Goal: Task Accomplishment & Management: Use online tool/utility

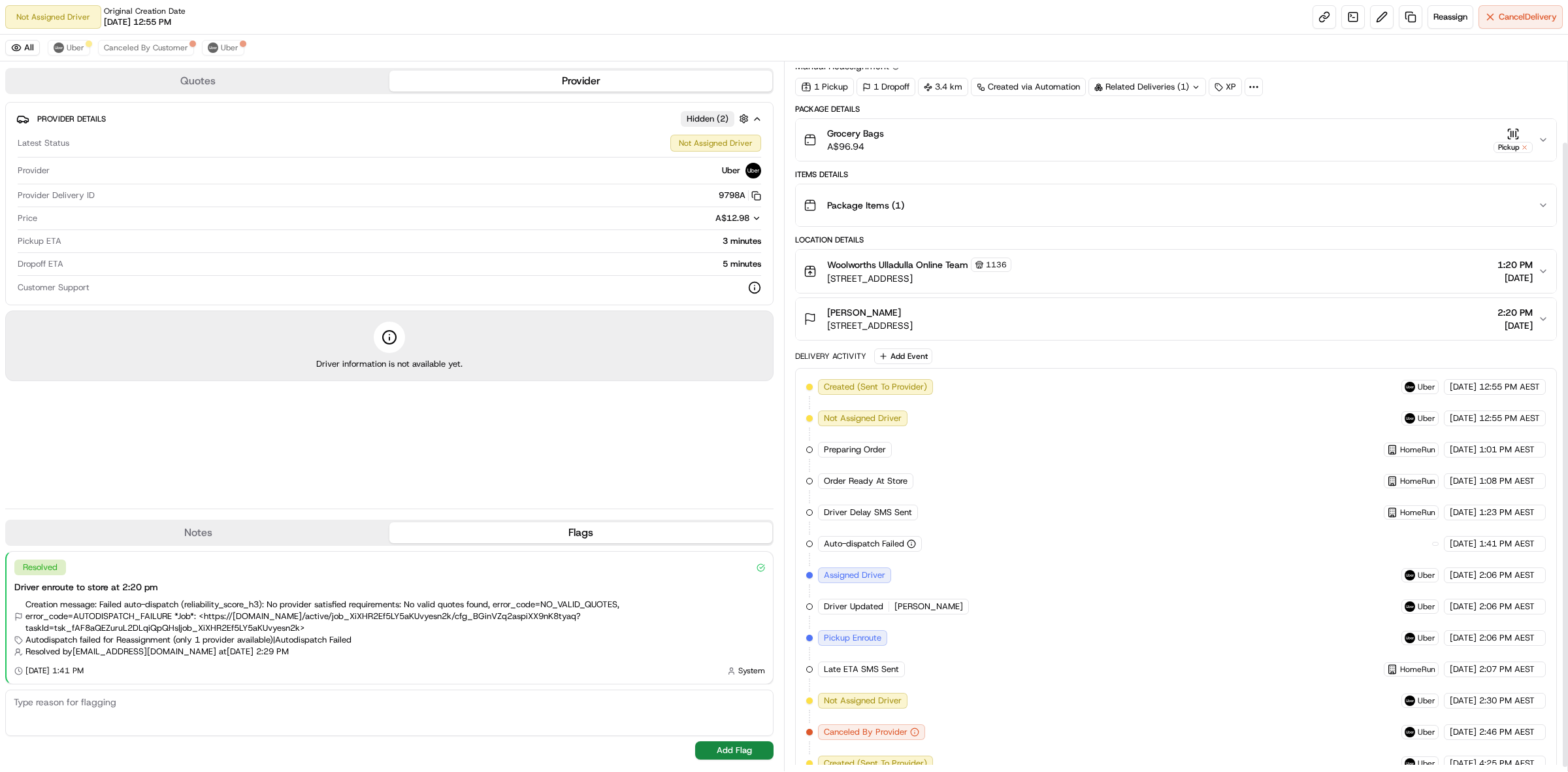
scroll to position [95, 0]
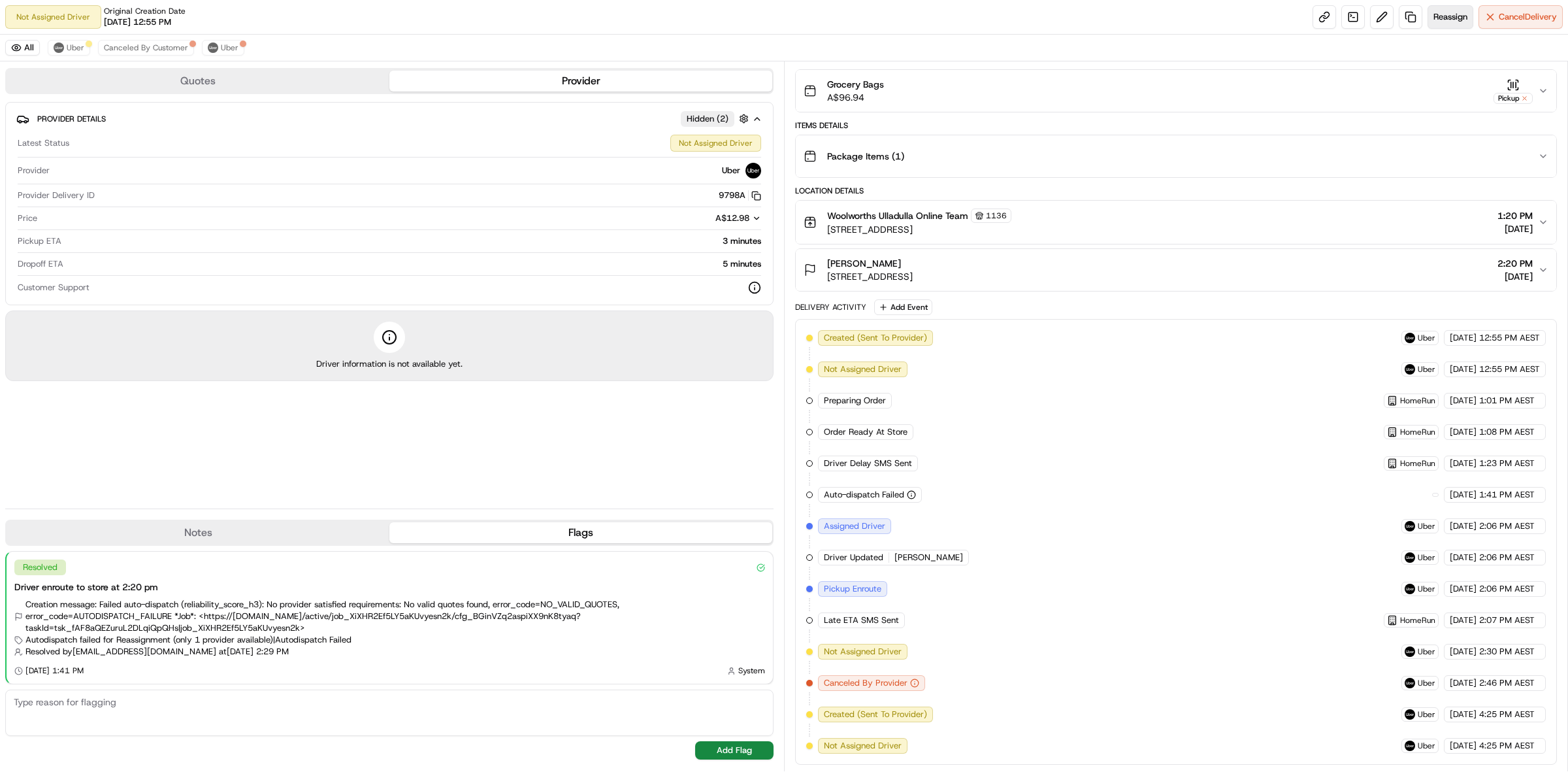
click at [1440, 17] on span "Reassign" at bounding box center [1450, 17] width 34 height 12
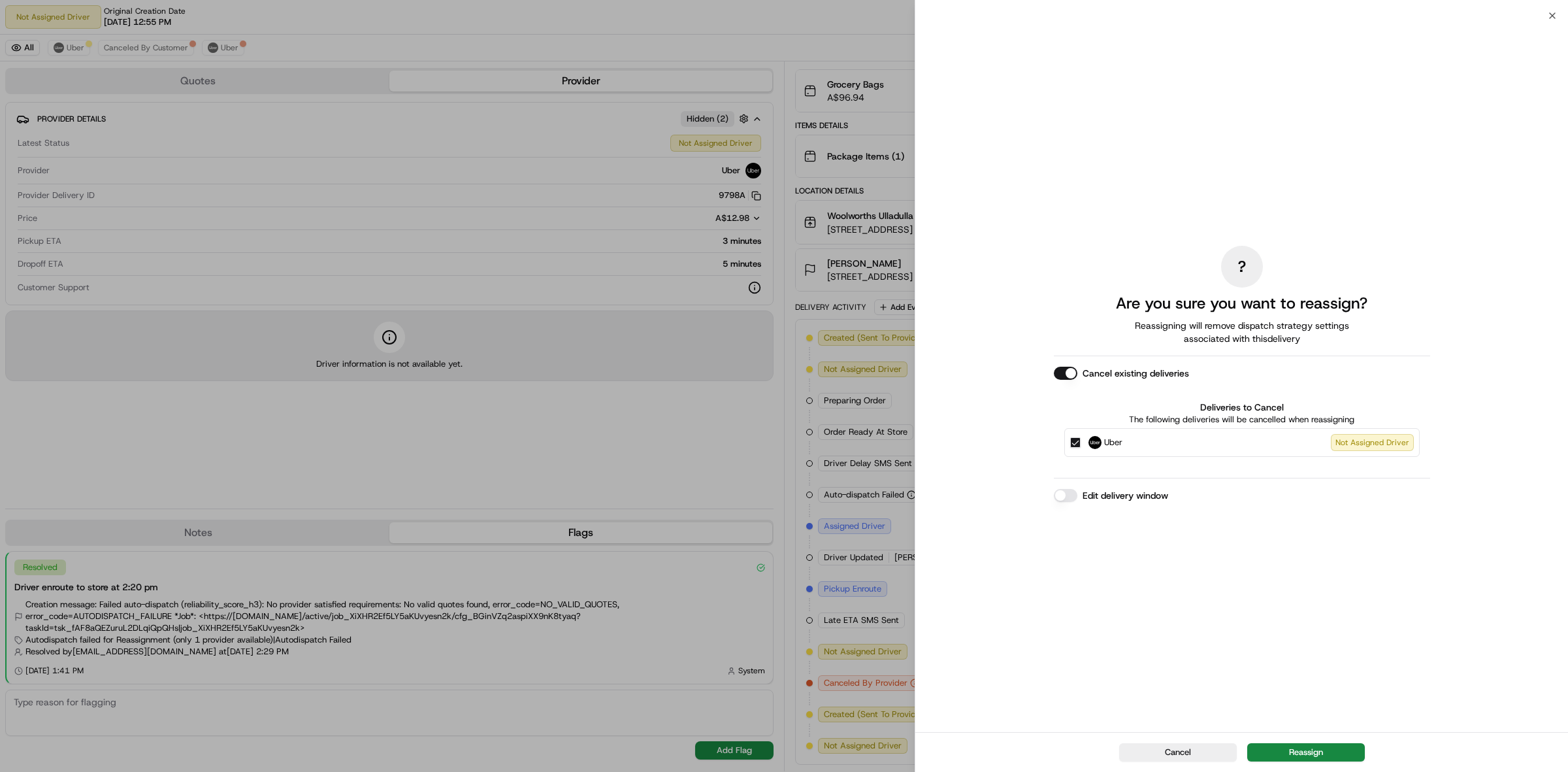
click at [1335, 753] on button "Reassign" at bounding box center [1306, 752] width 118 height 18
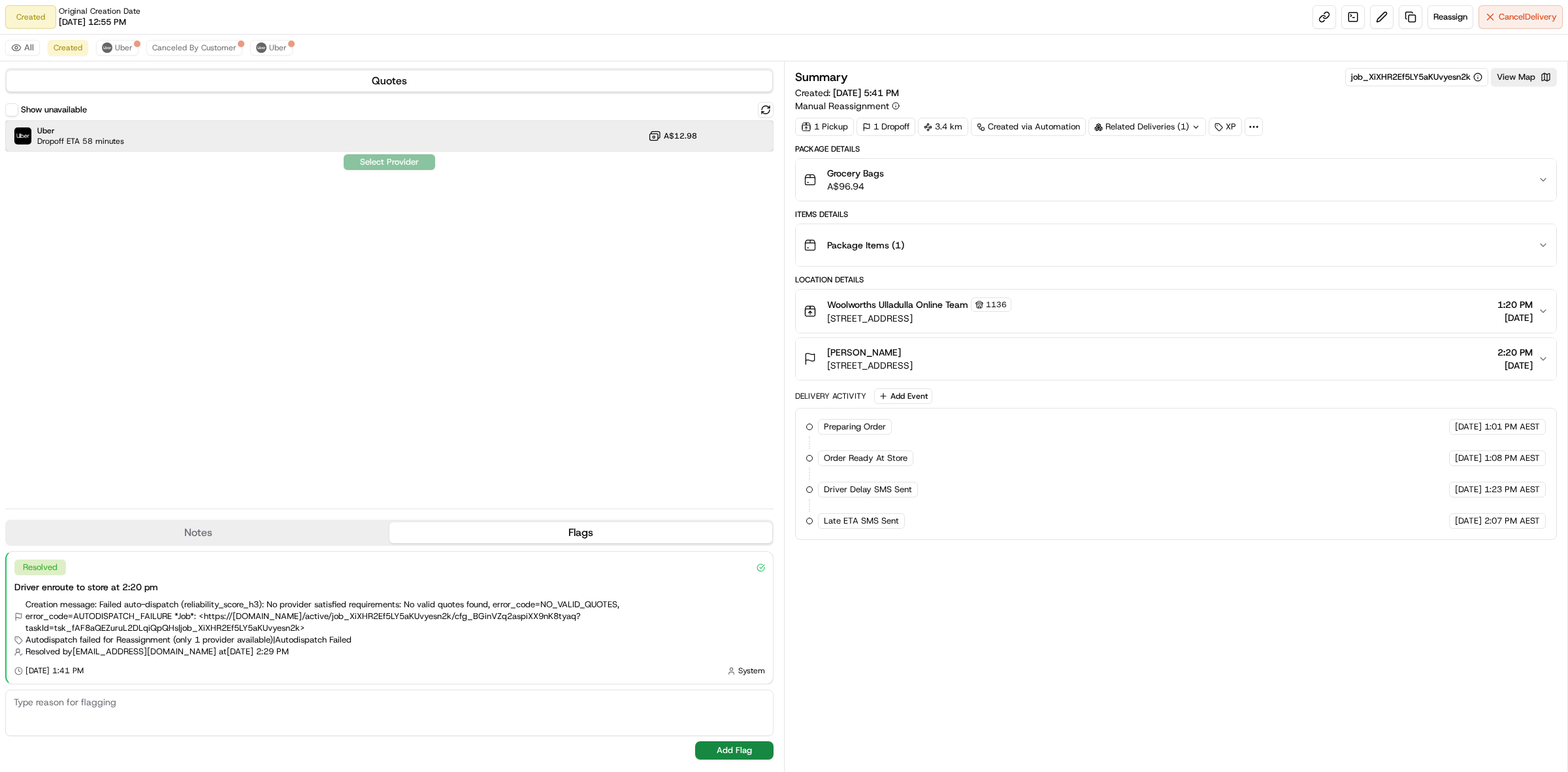
click at [271, 132] on div "Uber Dropoff ETA 58 minutes A$12.98" at bounding box center [389, 136] width 768 height 31
click at [358, 164] on button "Assign Provider" at bounding box center [389, 161] width 93 height 16
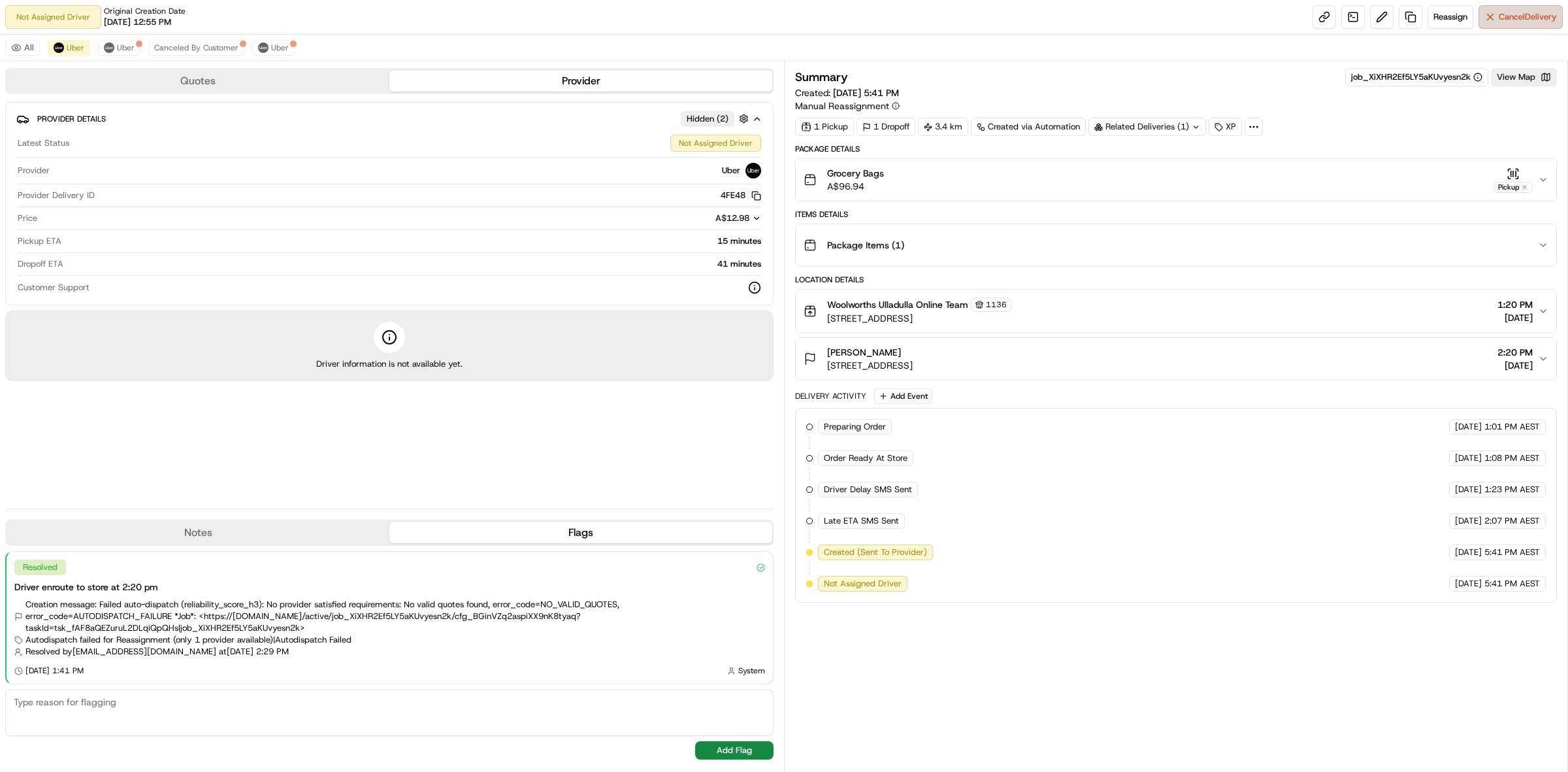
click at [1503, 12] on span "Cancel Delivery" at bounding box center [1528, 17] width 58 height 12
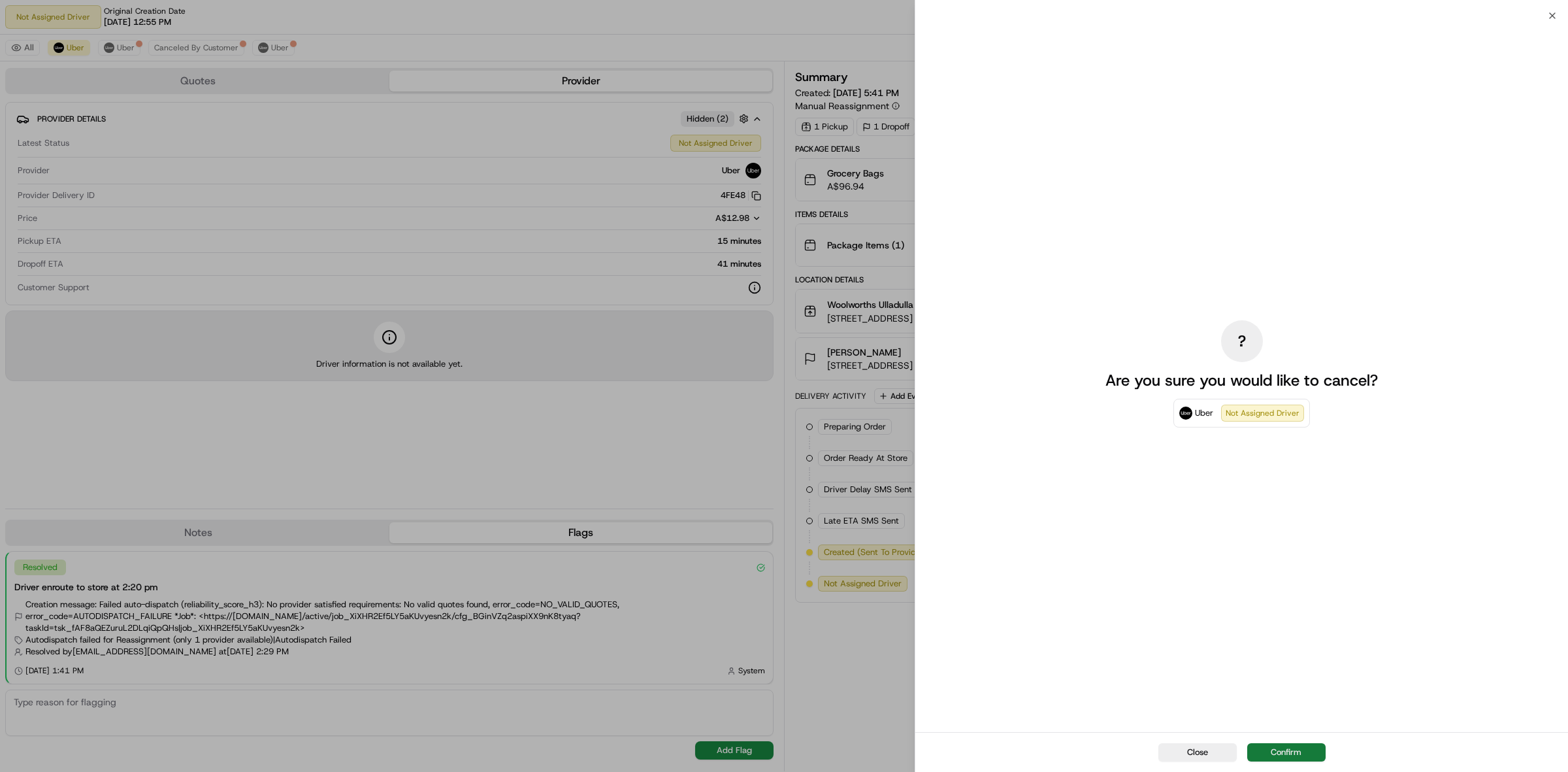
click at [1278, 745] on button "Confirm" at bounding box center [1286, 752] width 78 height 18
